Goal: Task Accomplishment & Management: Manage account settings

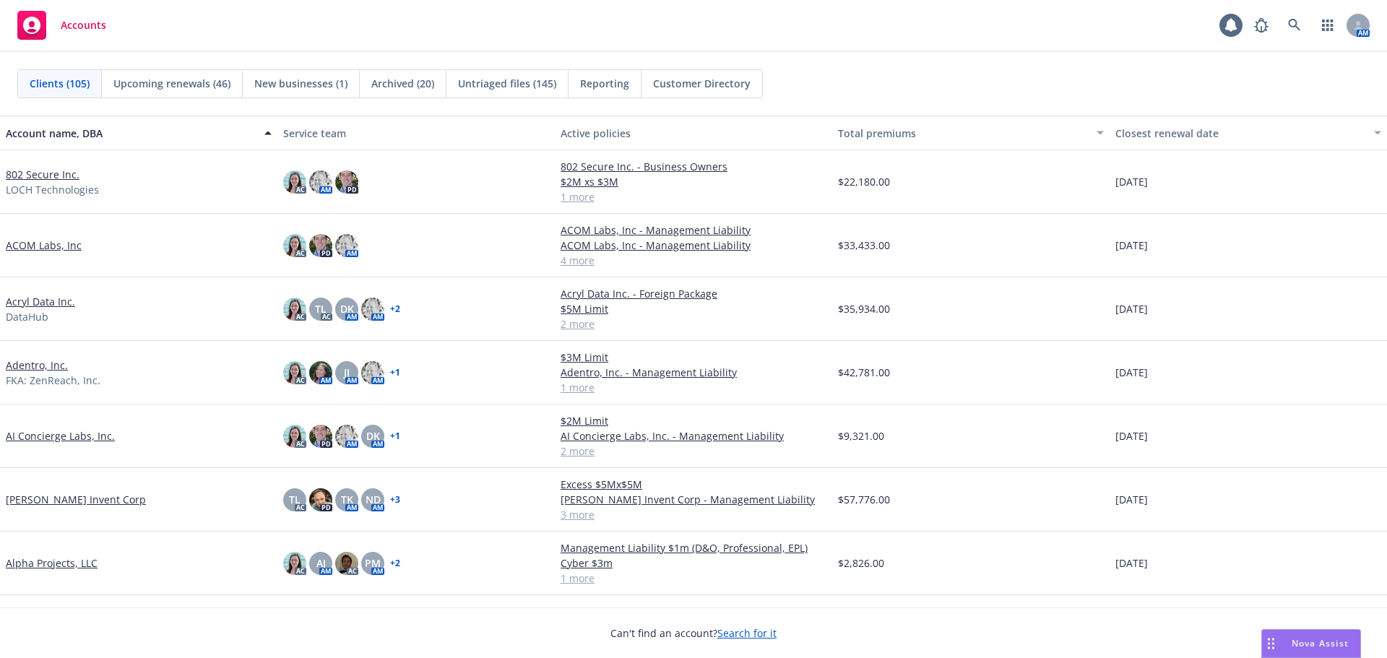
click at [51, 170] on link "802 Secure Inc." at bounding box center [43, 174] width 74 height 15
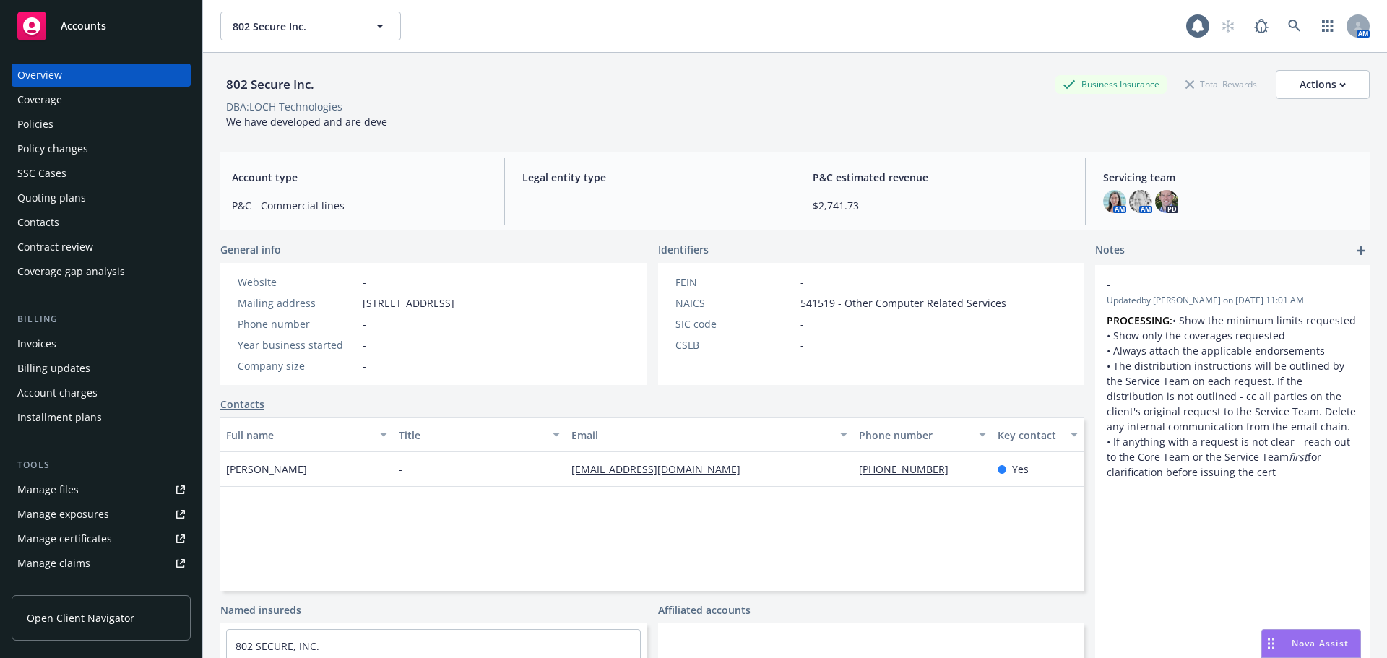
click at [78, 488] on link "Manage files" at bounding box center [101, 489] width 179 height 23
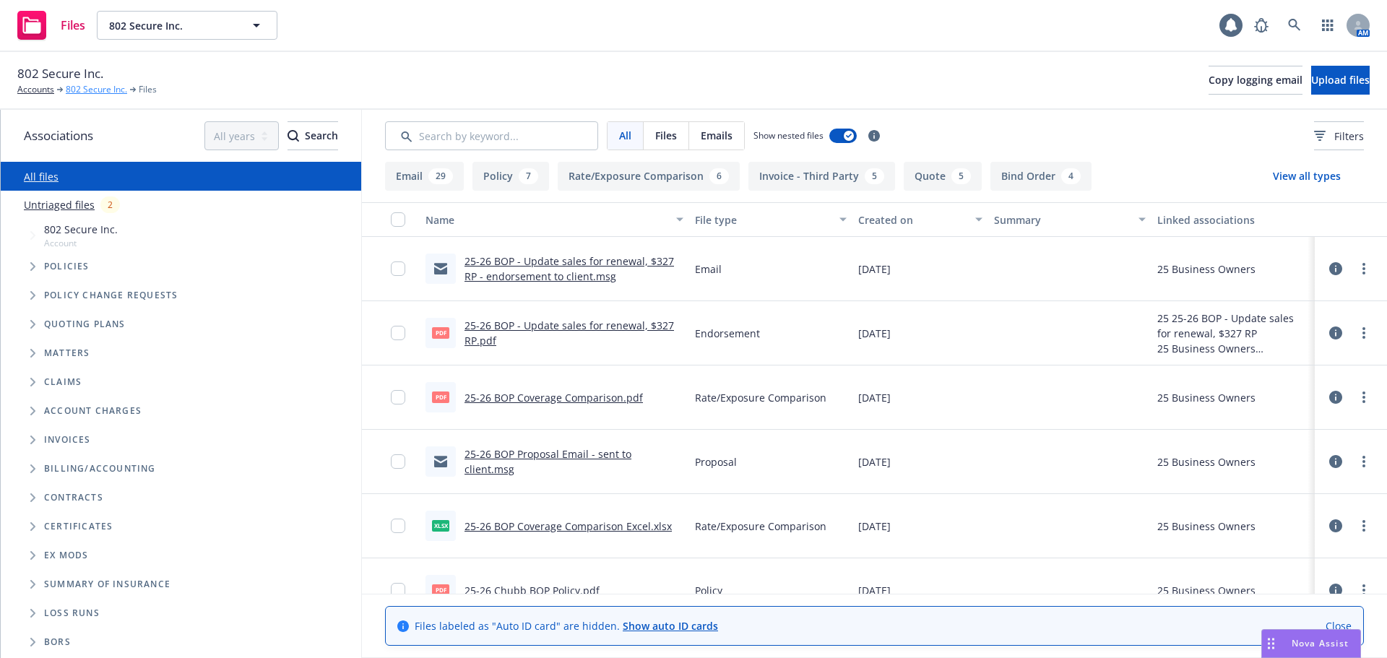
click at [90, 92] on link "802 Secure Inc." at bounding box center [96, 89] width 61 height 13
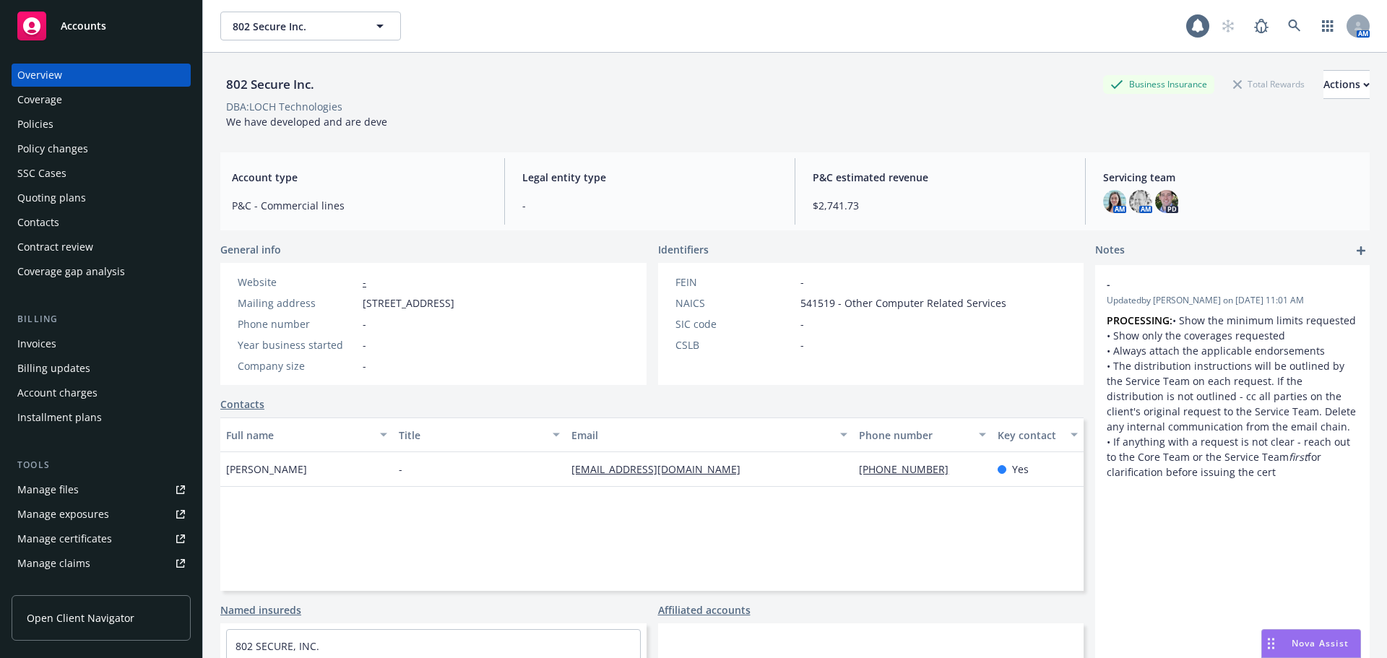
click at [110, 491] on link "Manage files" at bounding box center [101, 489] width 179 height 23
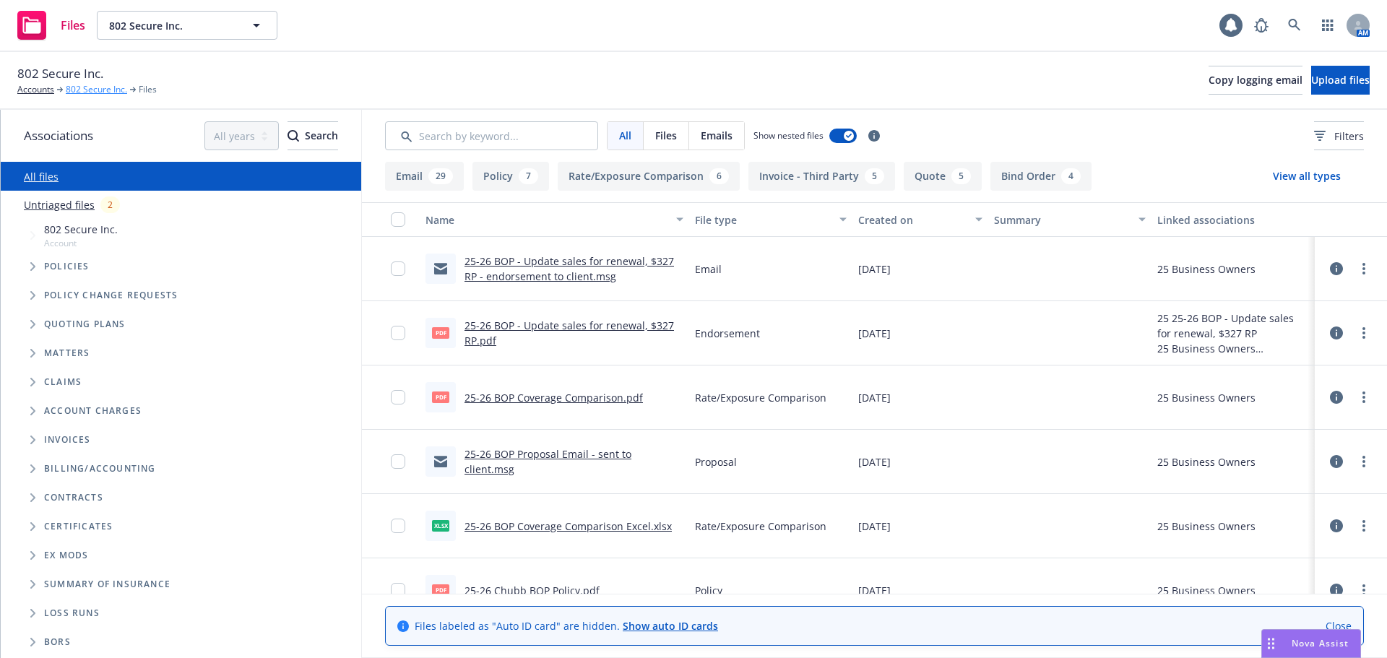
click at [104, 91] on link "802 Secure Inc." at bounding box center [96, 89] width 61 height 13
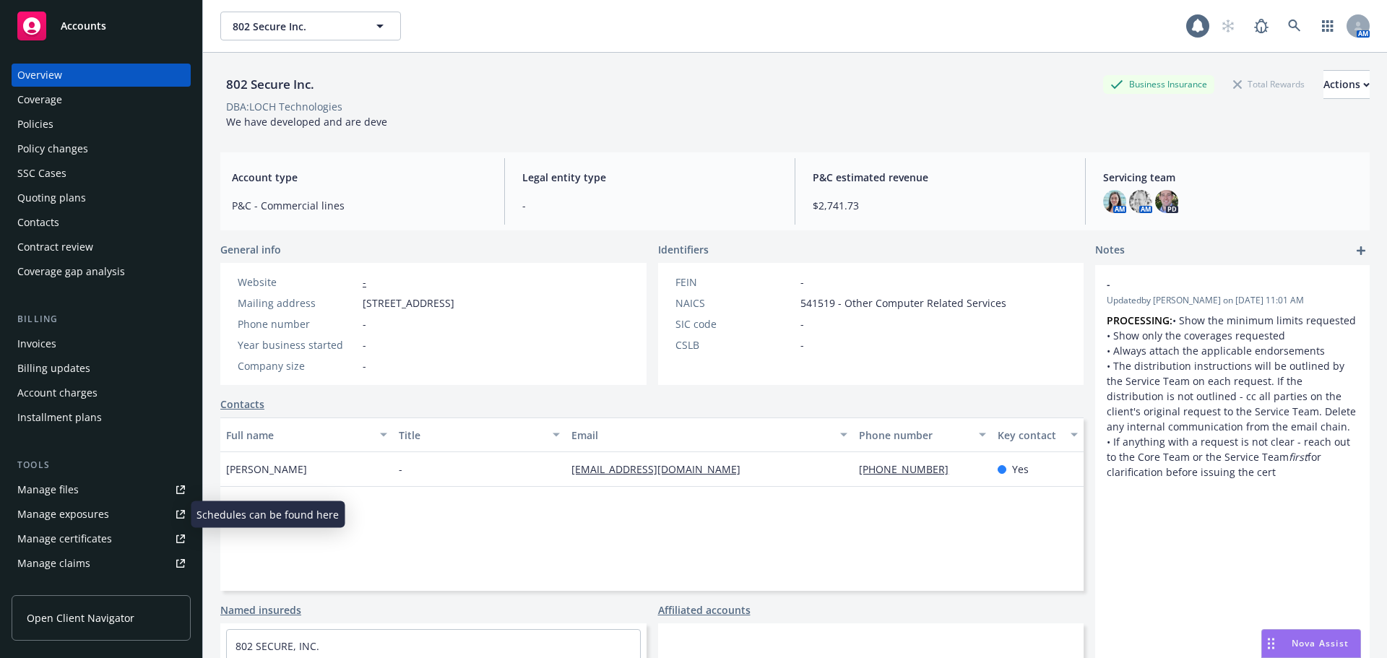
click at [105, 492] on link "Manage files" at bounding box center [101, 489] width 179 height 23
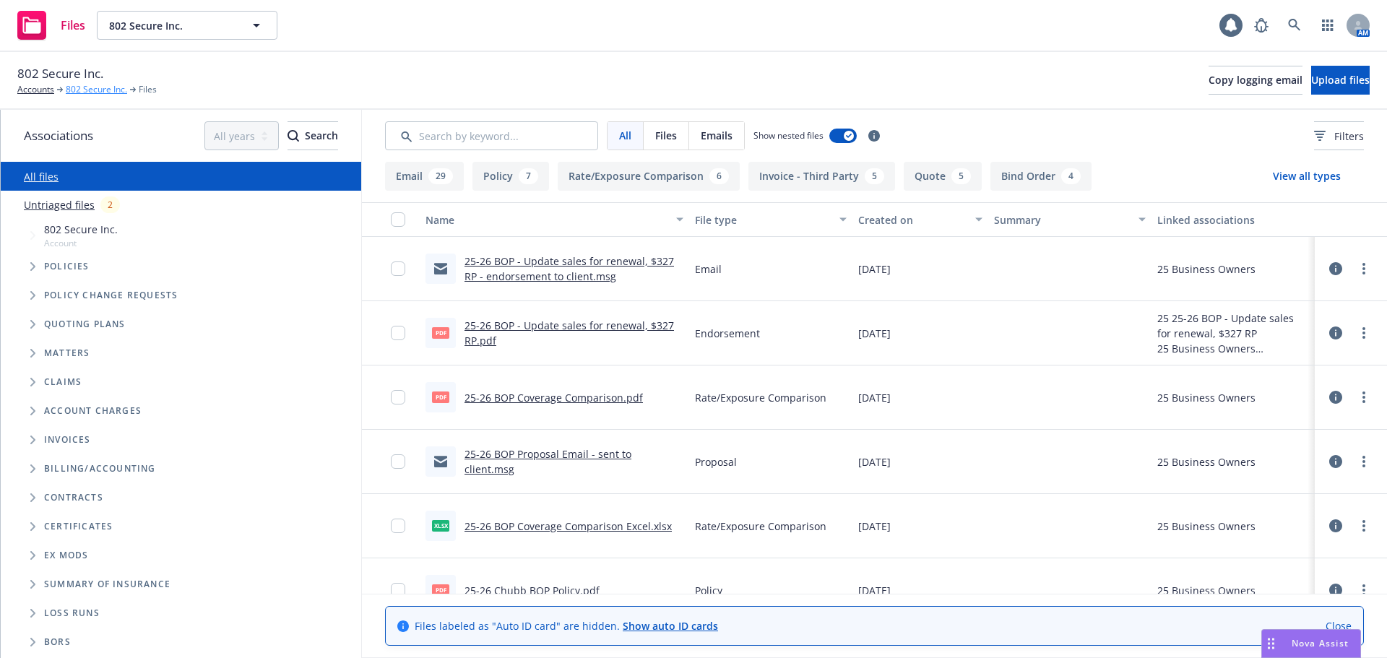
click at [105, 89] on link "802 Secure Inc." at bounding box center [96, 89] width 61 height 13
